Goal: Information Seeking & Learning: Find specific fact

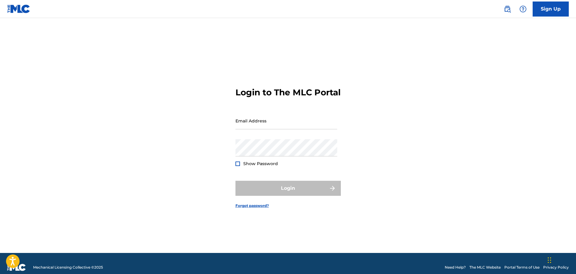
drag, startPoint x: 510, startPoint y: 12, endPoint x: 504, endPoint y: 16, distance: 7.4
click at [510, 12] on img at bounding box center [507, 8] width 7 height 7
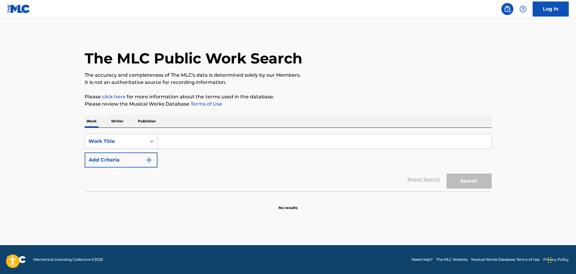
click at [176, 147] on input "Search Form" at bounding box center [324, 141] width 334 height 14
type input "ordinary"
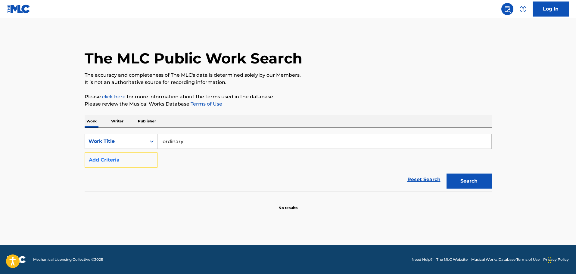
click at [134, 158] on button "Add Criteria" at bounding box center [121, 160] width 73 height 15
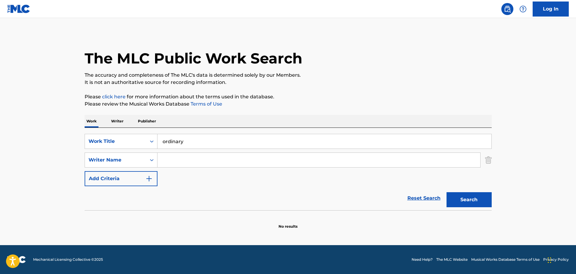
click at [184, 159] on input "Search Form" at bounding box center [318, 160] width 323 height 14
type input "yaron"
click at [446, 192] on button "Search" at bounding box center [468, 199] width 45 height 15
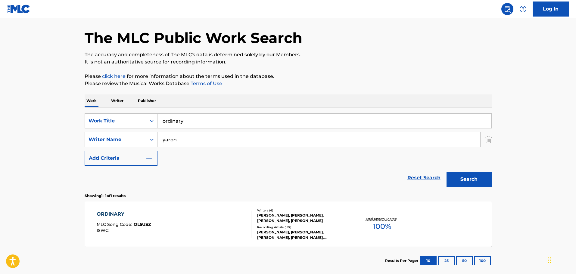
scroll to position [30, 0]
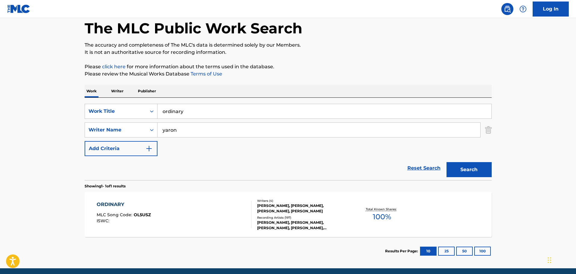
click at [234, 196] on div "ORDINARY MLC Song Code : OL5USZ ISWC : Writers ( 4 ) [PERSON_NAME], [PERSON_NAM…" at bounding box center [288, 214] width 407 height 45
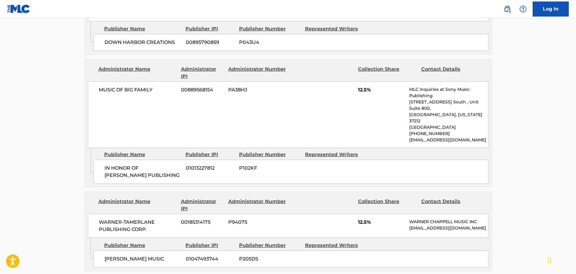
scroll to position [482, 0]
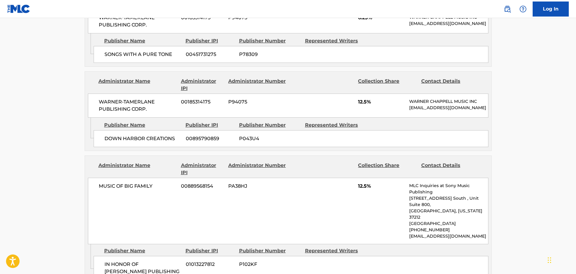
drag, startPoint x: 503, startPoint y: 11, endPoint x: 476, endPoint y: 15, distance: 27.0
click at [503, 11] on link at bounding box center [507, 9] width 12 height 12
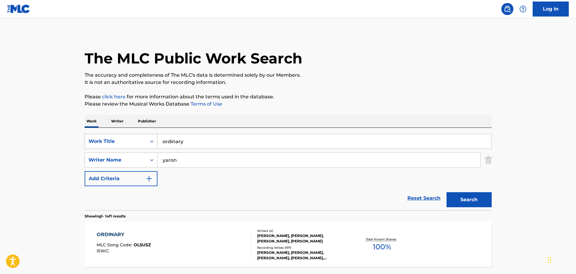
drag, startPoint x: 175, startPoint y: 140, endPoint x: 100, endPoint y: 139, distance: 74.6
click at [104, 139] on div "SearchWithCriteria1877c540-4186-46f7-9e50-1b4570640c9e Work Title ordinary" at bounding box center [288, 141] width 407 height 15
type input "house of the rising sun"
type input "most"
click at [446, 192] on button "Search" at bounding box center [468, 199] width 45 height 15
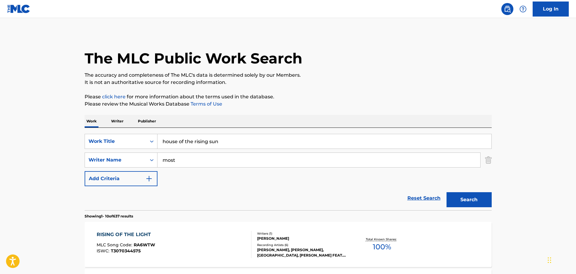
scroll to position [30, 0]
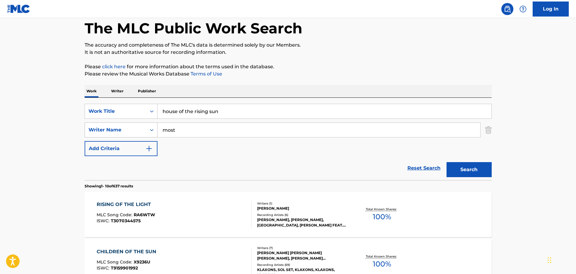
drag, startPoint x: 145, startPoint y: 127, endPoint x: 118, endPoint y: 127, distance: 27.4
click at [118, 127] on div "SearchWithCriteria671d129e-ff2f-4f50-bb65-803fcf1a51b3 Writer Name most" at bounding box center [288, 129] width 407 height 15
click at [446, 162] on button "Search" at bounding box center [468, 169] width 45 height 15
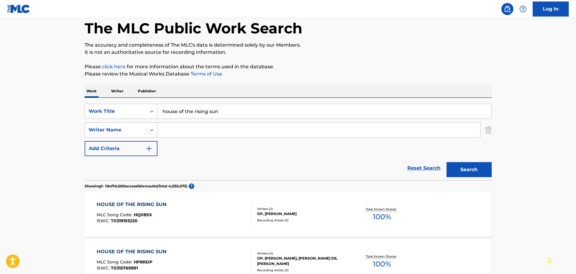
click at [124, 131] on div "Writer Name" at bounding box center [115, 129] width 54 height 7
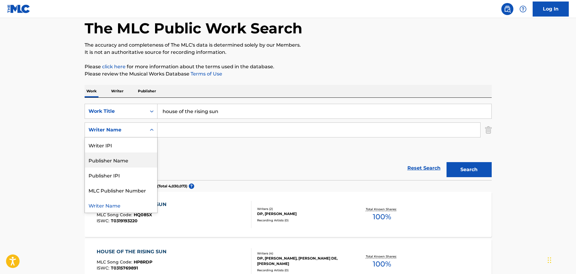
click at [233, 153] on div "SearchWithCriteria1877c540-4186-46f7-9e50-1b4570640c9e Work Title house of the …" at bounding box center [288, 130] width 407 height 52
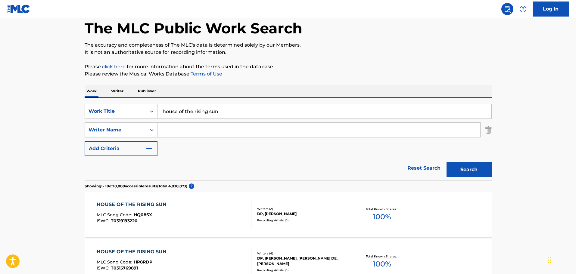
drag, startPoint x: 230, startPoint y: 114, endPoint x: 29, endPoint y: 86, distance: 202.6
type input "she ain't me"
type input "[PERSON_NAME]"
click at [446, 162] on button "Search" at bounding box center [468, 169] width 45 height 15
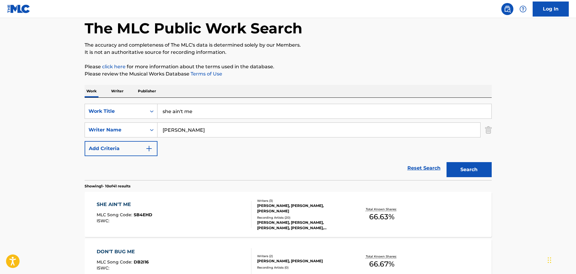
click at [196, 205] on div "SHE AIN'T ME MLC Song Code : SB4EHD ISWC :" at bounding box center [174, 214] width 155 height 27
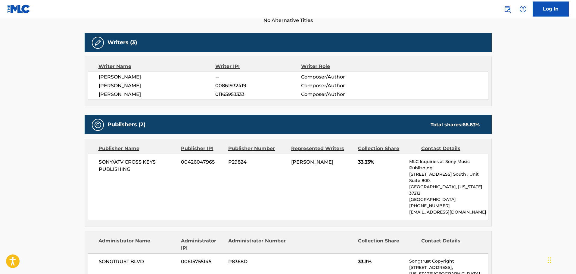
scroll to position [30, 0]
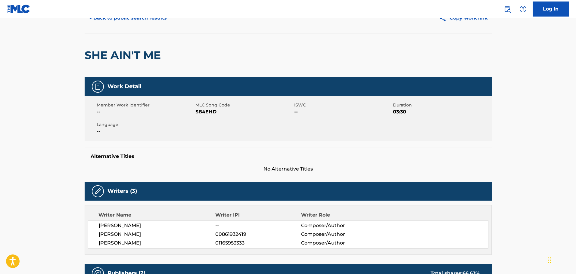
drag, startPoint x: 507, startPoint y: 10, endPoint x: 469, endPoint y: 14, distance: 39.1
click at [507, 10] on img at bounding box center [507, 8] width 7 height 7
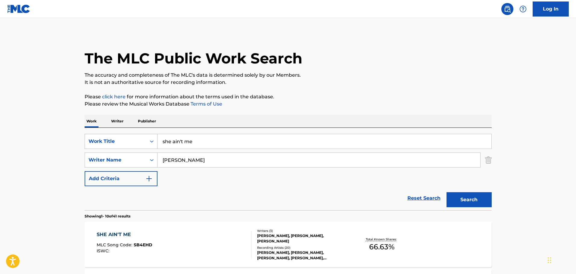
drag, startPoint x: 225, startPoint y: 137, endPoint x: 152, endPoint y: 143, distance: 73.7
click at [152, 143] on div "SearchWithCriteria1877c540-4186-46f7-9e50-1b4570640c9e Work Title she ain't me" at bounding box center [288, 141] width 407 height 15
type input "mystical magical"
type input "[PERSON_NAME]"
click at [446, 192] on button "Search" at bounding box center [468, 199] width 45 height 15
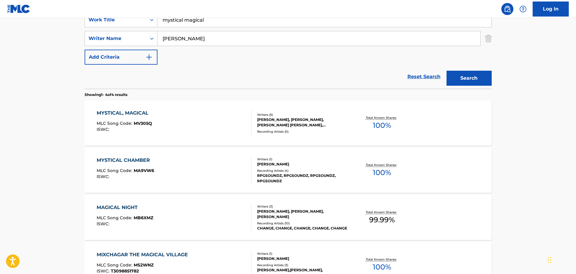
scroll to position [181, 0]
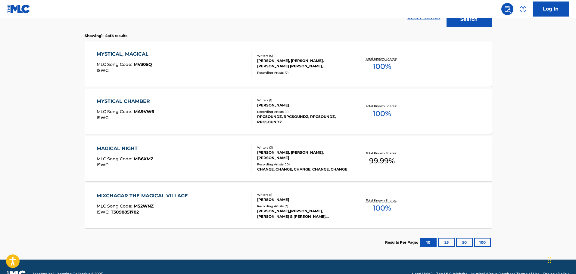
click at [206, 62] on div "MYSTICAL, MAGICAL MLC Song Code : MV305Q ISWC :" at bounding box center [174, 64] width 155 height 27
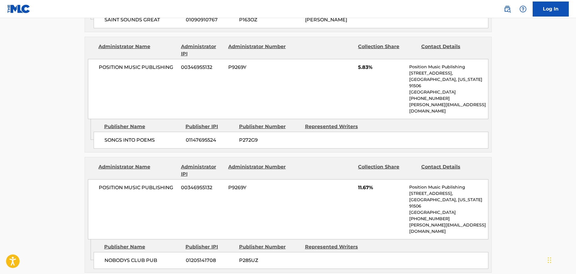
scroll to position [963, 0]
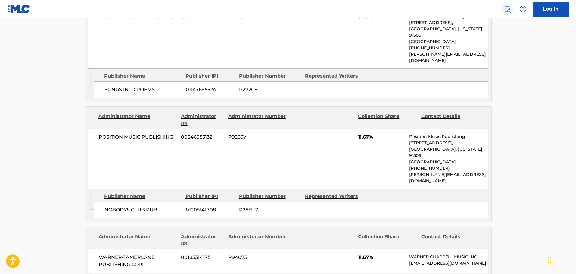
click at [507, 8] on img at bounding box center [507, 8] width 7 height 7
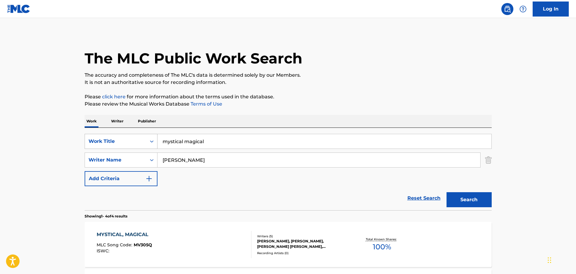
drag, startPoint x: 223, startPoint y: 139, endPoint x: 91, endPoint y: 143, distance: 132.2
click at [91, 143] on div "SearchWithCriteria1877c540-4186-46f7-9e50-1b4570640c9e Work Title mystical magi…" at bounding box center [288, 141] width 407 height 15
type input "not at this party"
type input "[PERSON_NAME]"
click at [446, 192] on button "Search" at bounding box center [468, 199] width 45 height 15
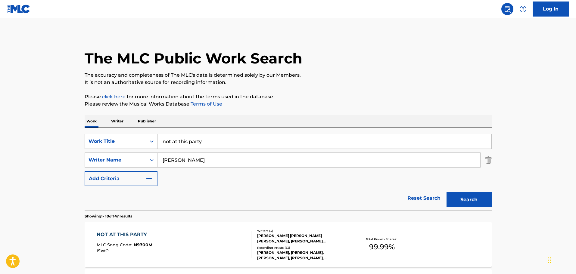
scroll to position [90, 0]
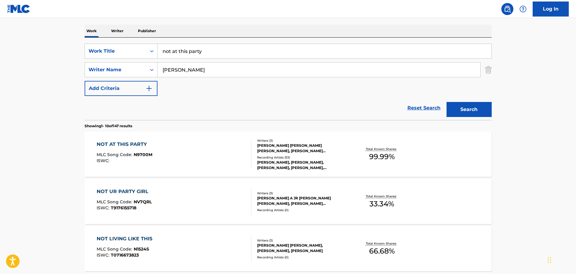
click at [200, 150] on div "NOT AT THIS PARTY MLC Song Code : N9700M ISWC :" at bounding box center [174, 154] width 155 height 27
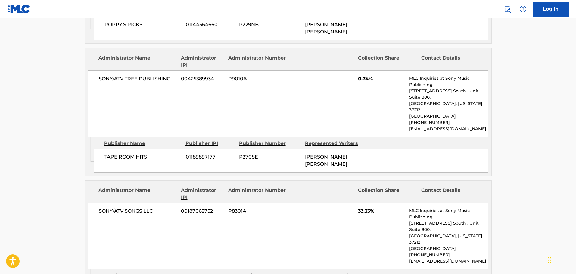
scroll to position [933, 0]
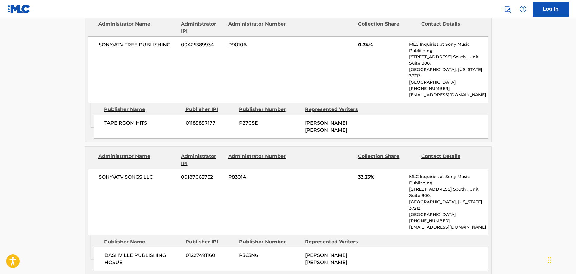
drag, startPoint x: 507, startPoint y: 10, endPoint x: 458, endPoint y: 6, distance: 48.9
click at [506, 10] on img at bounding box center [507, 8] width 7 height 7
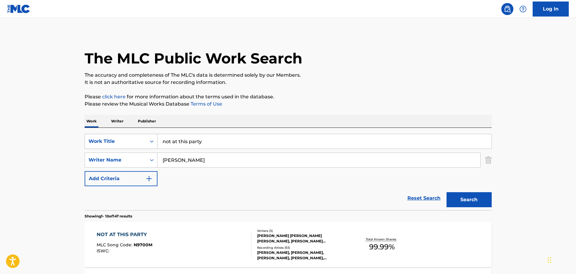
drag, startPoint x: 195, startPoint y: 138, endPoint x: 148, endPoint y: 142, distance: 47.8
click at [151, 141] on div "SearchWithCriteria1877c540-4186-46f7-9e50-1b4570640c9e Work Title not at this p…" at bounding box center [288, 141] width 407 height 15
type input "4x4xu"
click at [446, 192] on button "Search" at bounding box center [468, 199] width 45 height 15
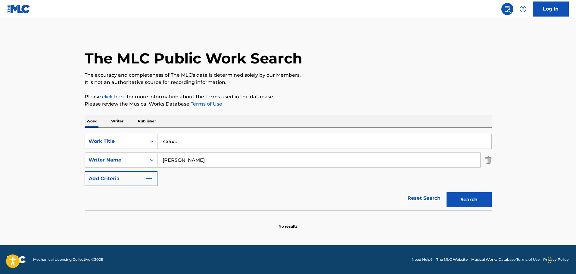
drag, startPoint x: 176, startPoint y: 166, endPoint x: 142, endPoint y: 171, distance: 33.8
click at [147, 168] on div "SearchWithCriteria1877c540-4186-46f7-9e50-1b4570640c9e Work Title 4x4xu SearchW…" at bounding box center [288, 160] width 407 height 52
click at [446, 192] on button "Search" at bounding box center [468, 199] width 45 height 15
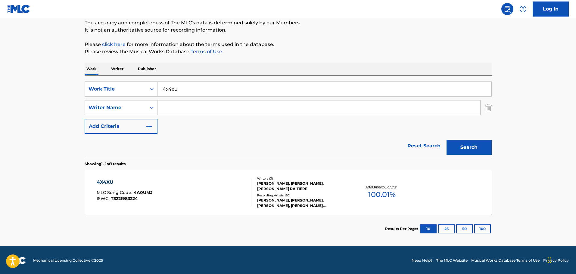
scroll to position [53, 0]
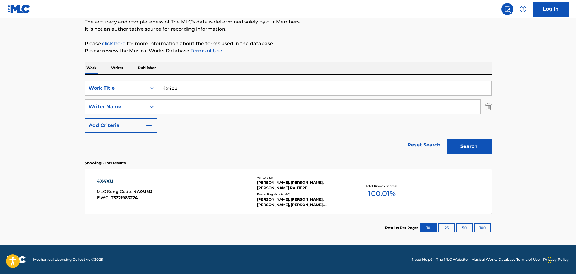
click at [231, 189] on div "4X4XU MLC Song Code : 4A0UMJ ISWC : T3221983224" at bounding box center [174, 191] width 155 height 27
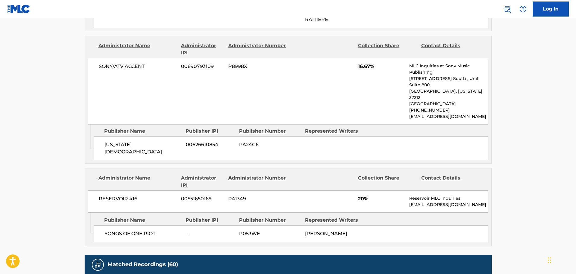
scroll to position [542, 0]
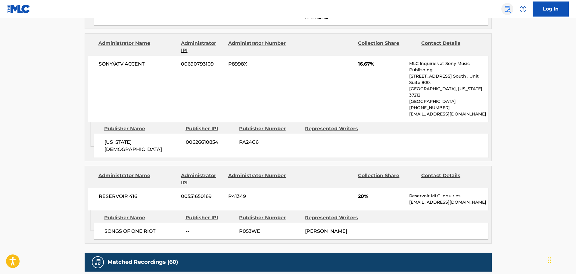
click at [510, 9] on img at bounding box center [507, 8] width 7 height 7
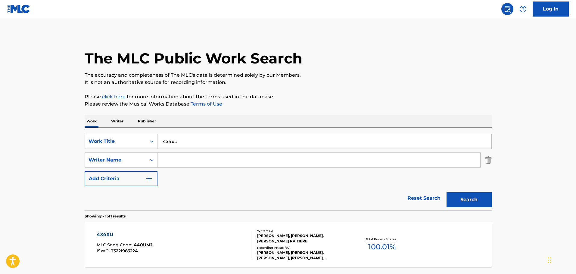
drag, startPoint x: 104, startPoint y: 130, endPoint x: 91, endPoint y: 129, distance: 13.0
click at [92, 129] on div "SearchWithCriteria1877c540-4186-46f7-9e50-1b4570640c9e Work Title 4x4xu SearchW…" at bounding box center [288, 169] width 407 height 82
click at [446, 192] on button "Search" at bounding box center [468, 199] width 45 height 15
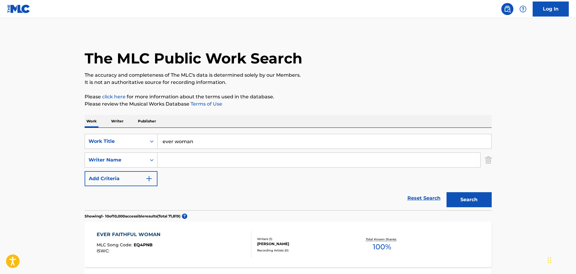
click at [173, 140] on input "ever woman" at bounding box center [324, 141] width 334 height 14
type input "every woman"
click at [182, 164] on input "Search Form" at bounding box center [318, 160] width 323 height 14
click at [446, 192] on button "Search" at bounding box center [468, 199] width 45 height 15
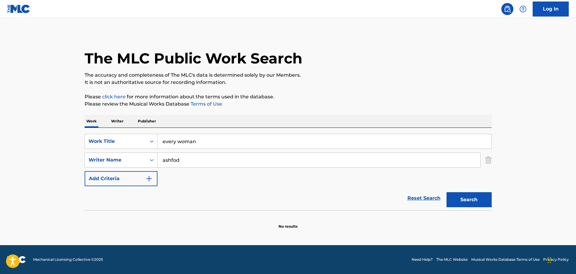
click at [182, 160] on input "ashfod" at bounding box center [318, 160] width 323 height 14
type input "ashford"
click at [446, 192] on button "Search" at bounding box center [468, 199] width 45 height 15
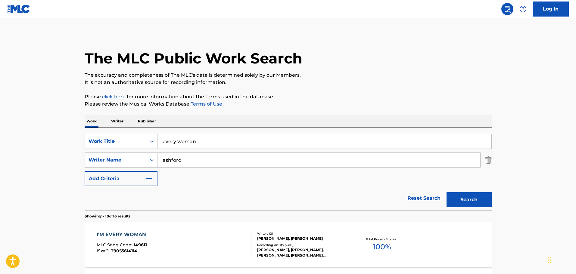
scroll to position [30, 0]
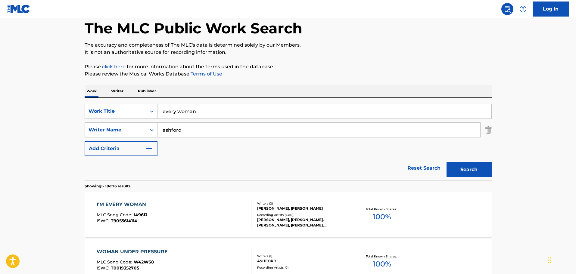
click at [213, 211] on div "I'M EVERY WOMAN MLC Song Code : I4961J ISWC : T9055614114" at bounding box center [174, 214] width 155 height 27
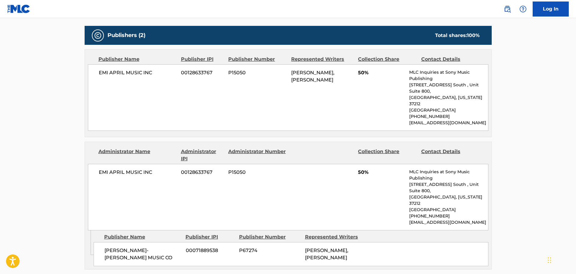
scroll to position [211, 0]
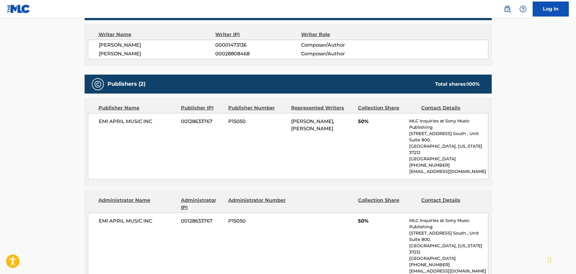
drag, startPoint x: 511, startPoint y: 9, endPoint x: 491, endPoint y: 10, distance: 20.5
click at [511, 9] on link at bounding box center [507, 9] width 12 height 12
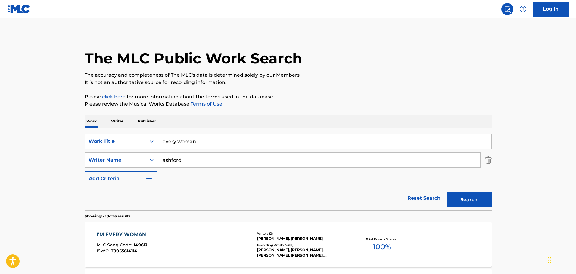
drag, startPoint x: 145, startPoint y: 144, endPoint x: 141, endPoint y: 141, distance: 5.6
click at [144, 145] on div "SearchWithCriteria1877c540-4186-46f7-9e50-1b4570640c9e Work Title every woman" at bounding box center [288, 141] width 407 height 15
type input "nutbush city limits"
type input "[PERSON_NAME]"
click at [446, 192] on button "Search" at bounding box center [468, 199] width 45 height 15
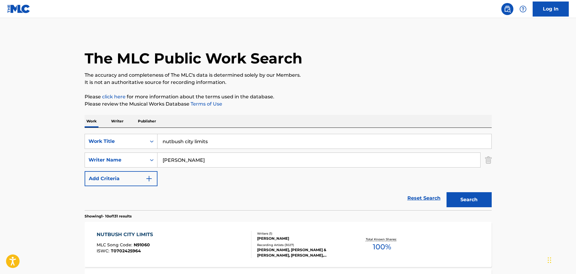
scroll to position [30, 0]
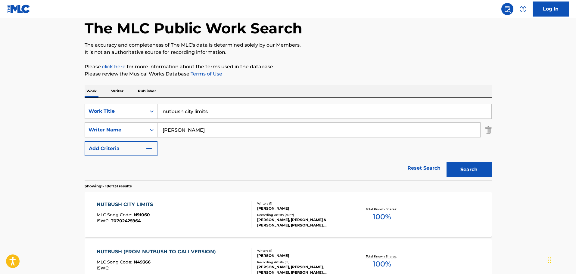
click at [228, 219] on div "NUTBUSH CITY LIMITS MLC Song Code : N91060 ISWC : T0702425964" at bounding box center [174, 214] width 155 height 27
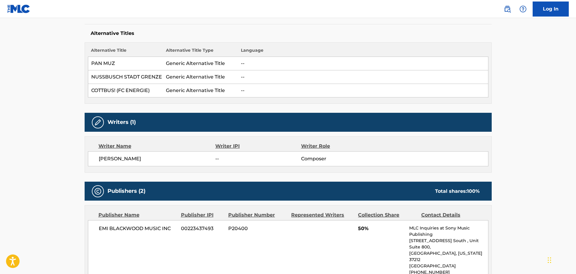
scroll to position [150, 0]
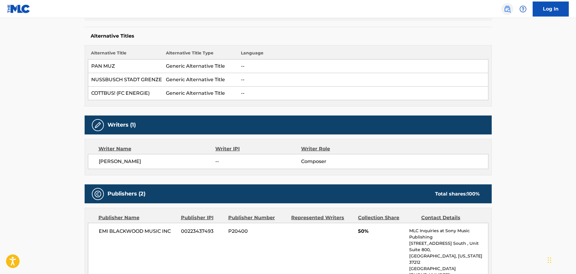
click at [507, 9] on img at bounding box center [507, 8] width 7 height 7
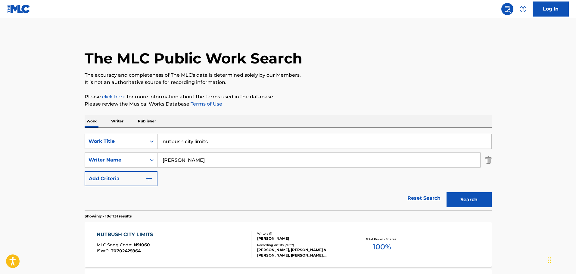
drag, startPoint x: 222, startPoint y: 147, endPoint x: 118, endPoint y: 146, distance: 104.4
click at [118, 146] on div "SearchWithCriteria1877c540-4186-46f7-9e50-1b4570640c9e Work Title nutbush city …" at bounding box center [288, 141] width 407 height 15
type input "take on me"
click at [446, 192] on button "Search" at bounding box center [468, 199] width 45 height 15
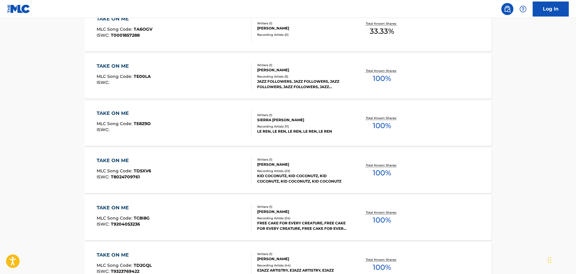
scroll to position [271, 0]
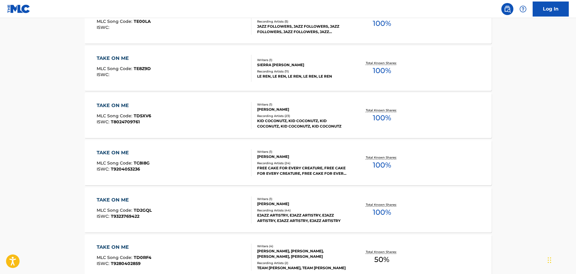
click at [505, 9] on img at bounding box center [507, 8] width 7 height 7
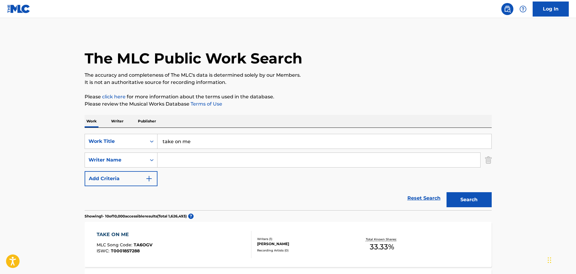
click at [220, 161] on input "Search Form" at bounding box center [318, 160] width 323 height 14
paste input "Harket"
type input "Harket"
click at [448, 199] on button "Search" at bounding box center [468, 199] width 45 height 15
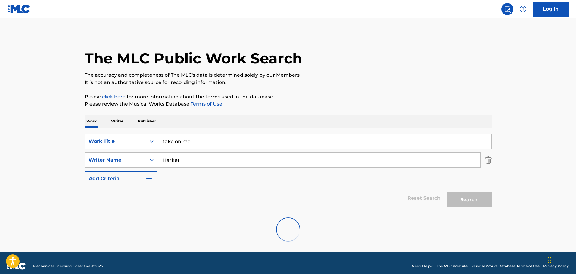
scroll to position [7, 0]
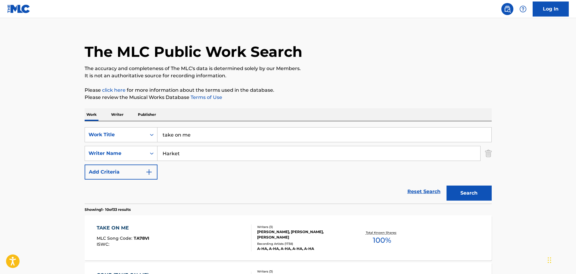
click at [202, 241] on div "TAKE ON ME MLC Song Code : TA78VI ISWC :" at bounding box center [174, 238] width 155 height 27
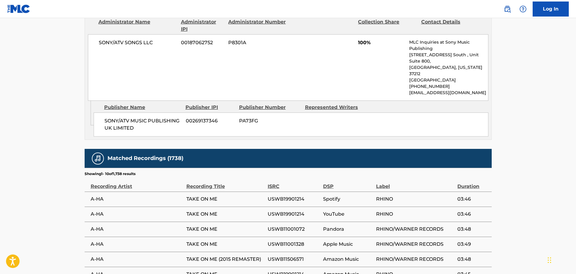
scroll to position [331, 0]
